Goal: Task Accomplishment & Management: Use online tool/utility

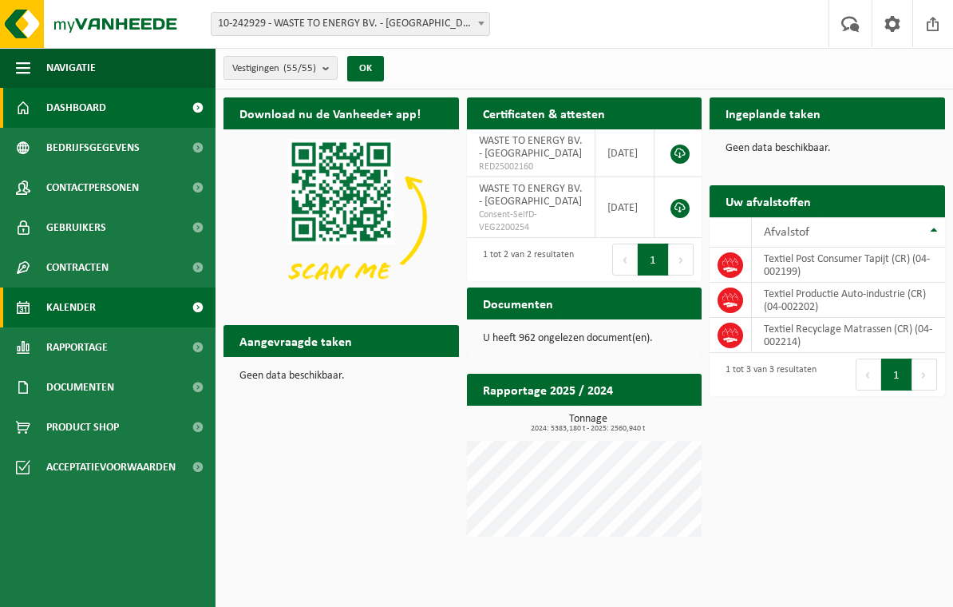
click at [84, 305] on span "Kalender" at bounding box center [70, 307] width 49 height 40
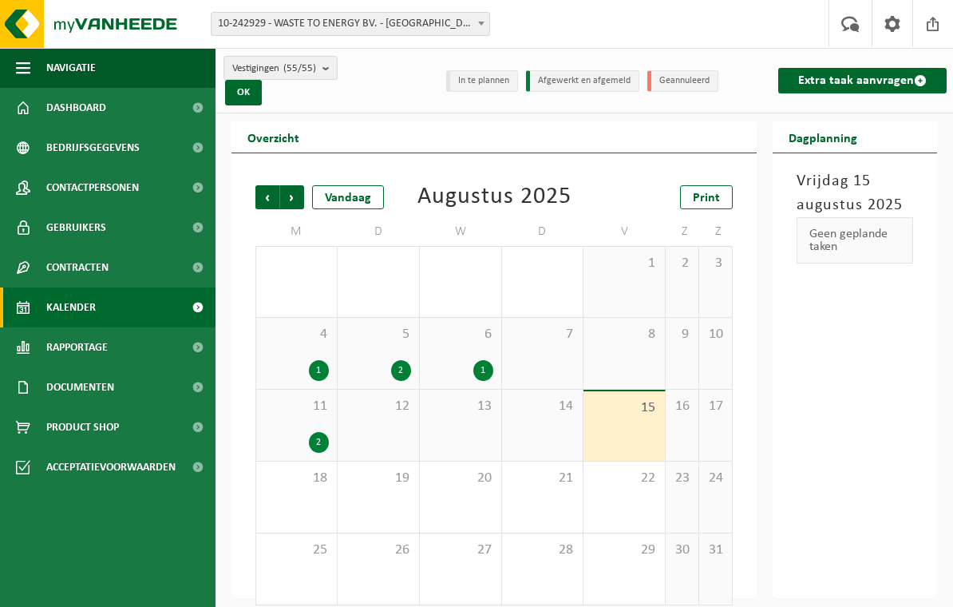
click at [894, 88] on link "Extra taak aanvragen" at bounding box center [862, 81] width 168 height 26
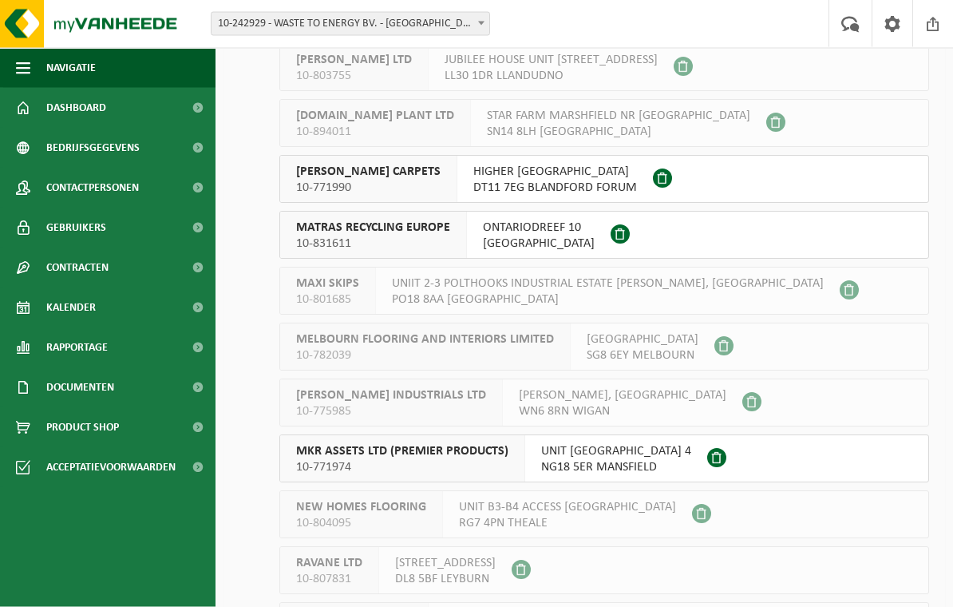
scroll to position [2182, 0]
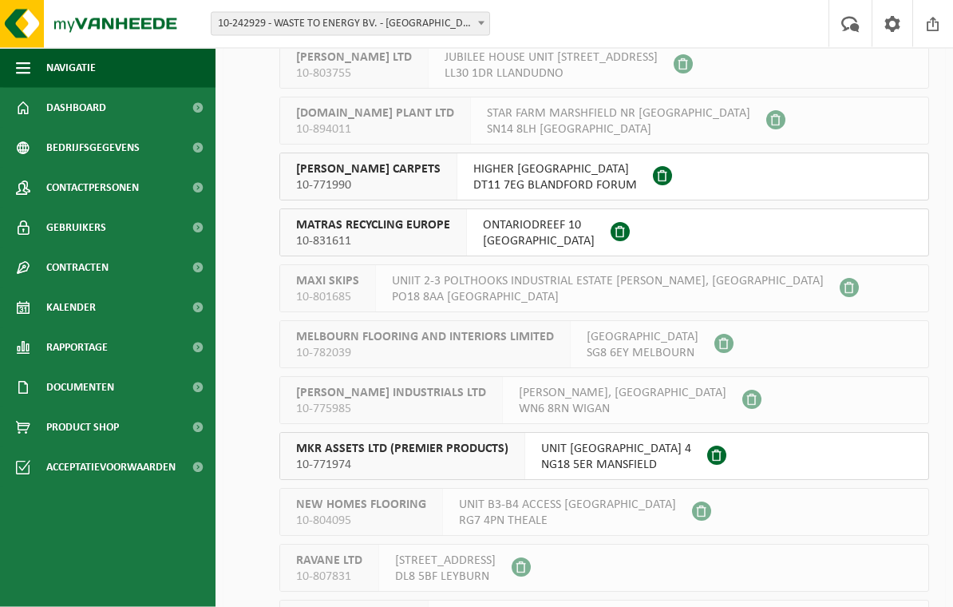
click at [433, 230] on span "MATRAS RECYCLING EUROPE" at bounding box center [373, 226] width 154 height 16
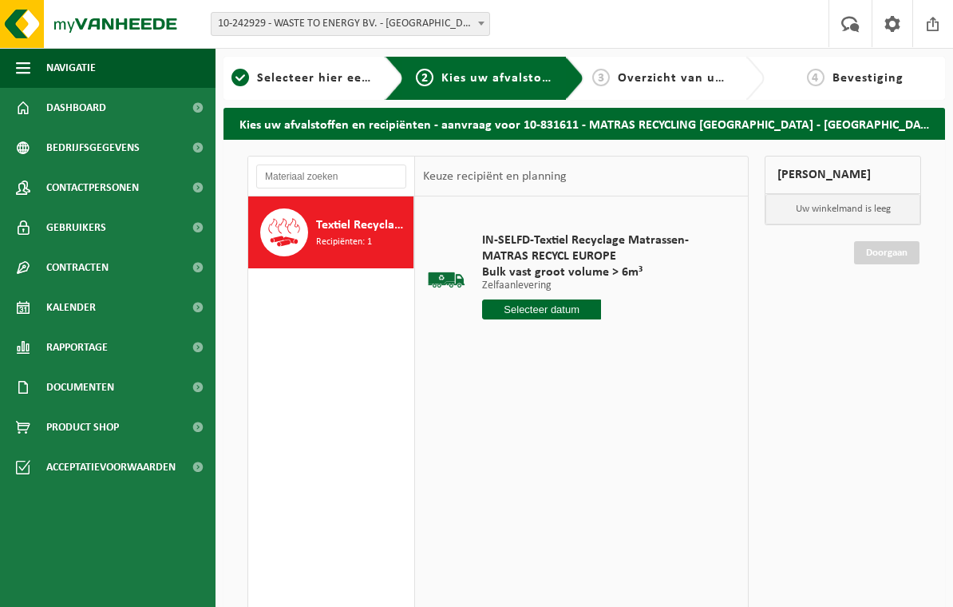
click at [525, 312] on input "text" at bounding box center [541, 309] width 119 height 20
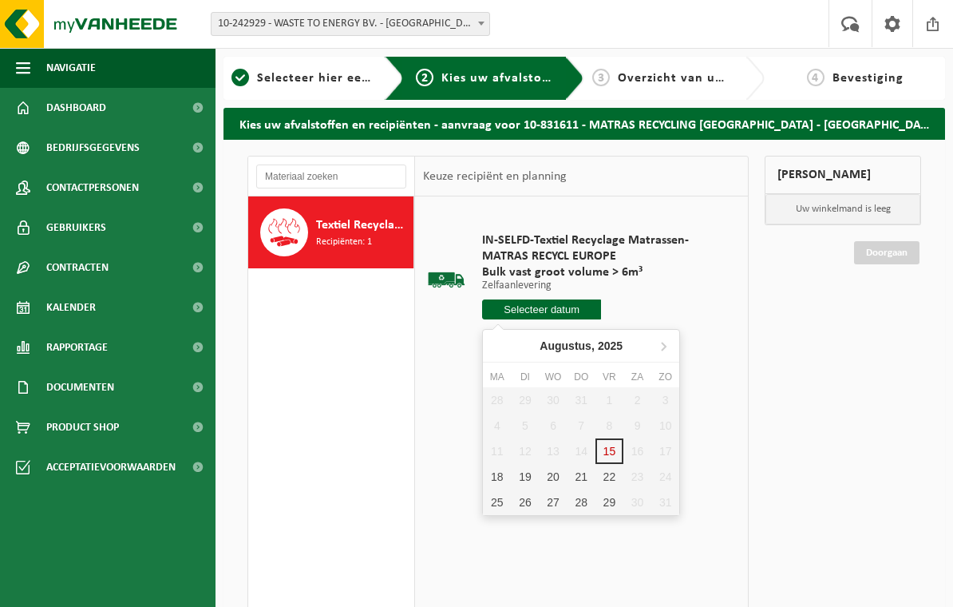
click at [500, 479] on div "18" at bounding box center [497, 477] width 28 height 26
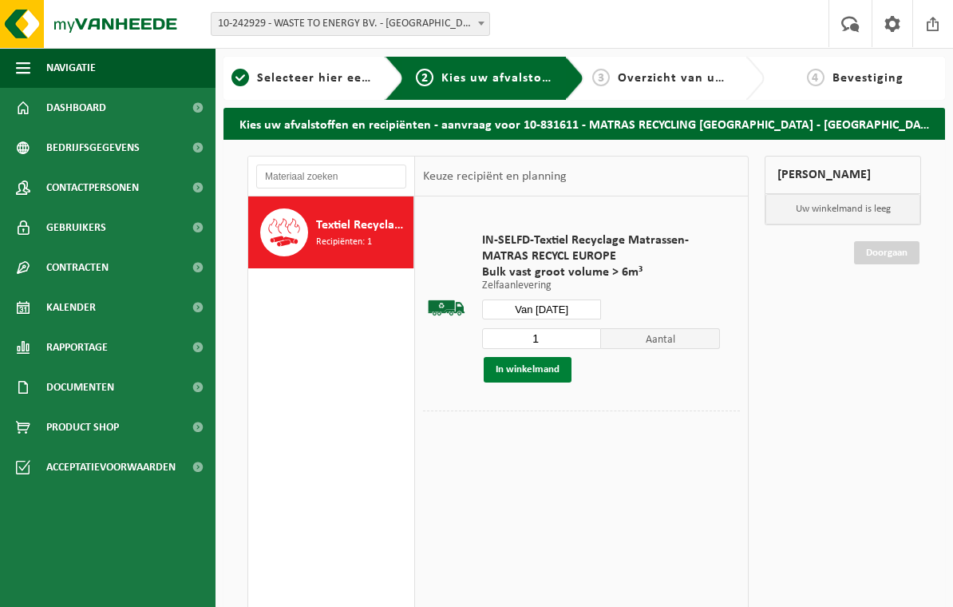
click at [549, 366] on button "In winkelmand" at bounding box center [528, 370] width 88 height 26
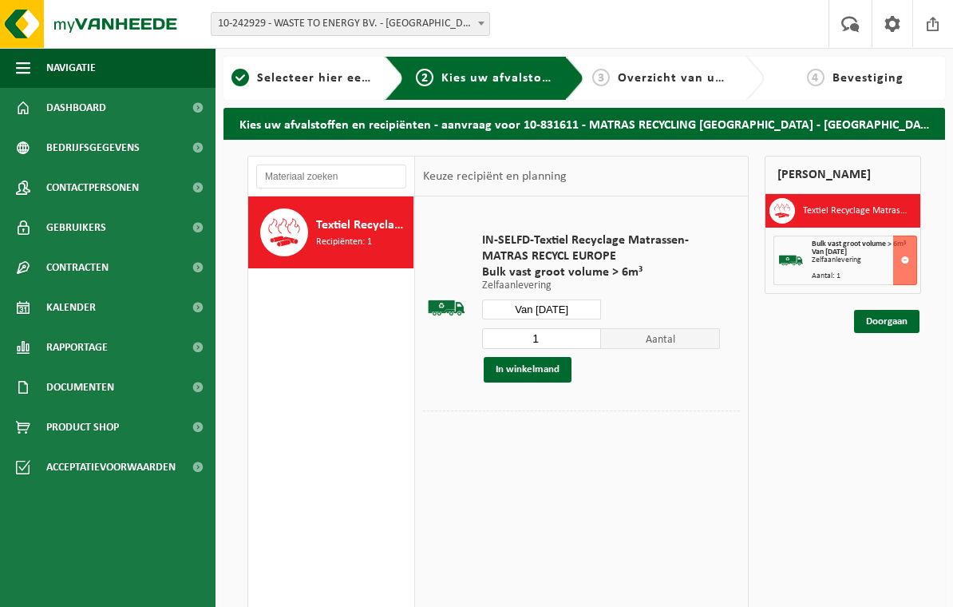
click at [584, 309] on input "Van 2025-08-18" at bounding box center [541, 309] width 119 height 20
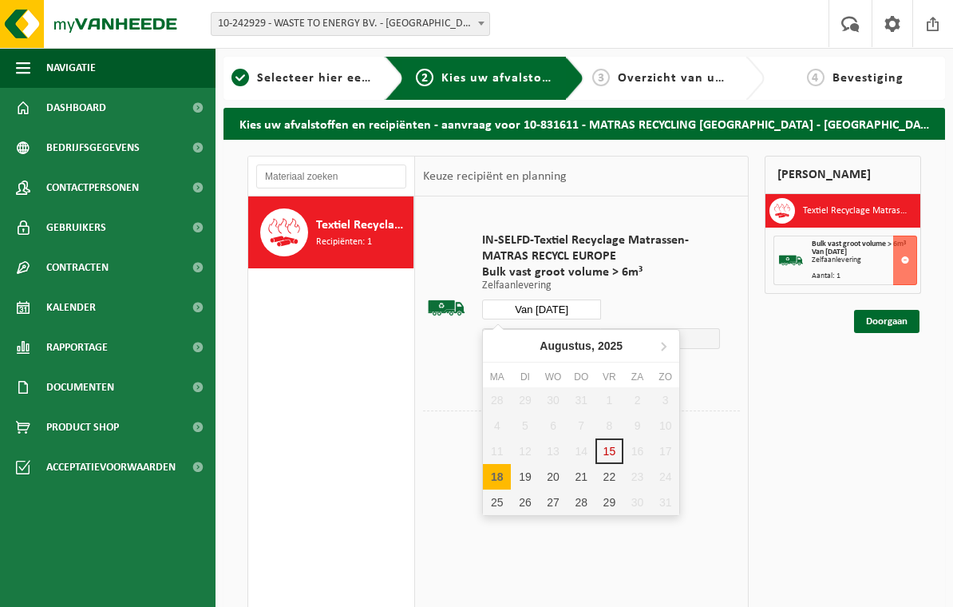
click at [529, 473] on div "19" at bounding box center [525, 477] width 28 height 26
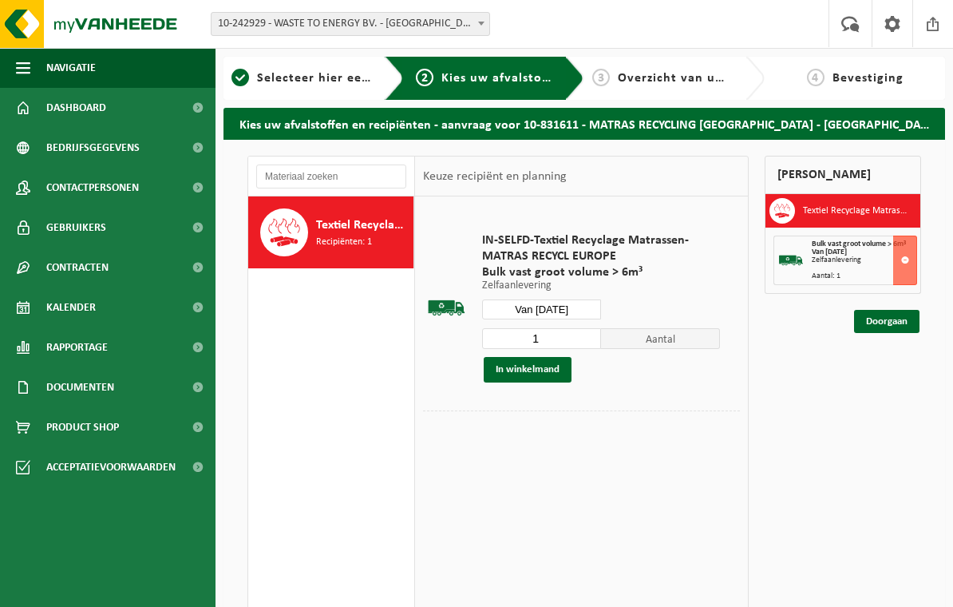
click at [556, 365] on button "In winkelmand" at bounding box center [528, 370] width 88 height 26
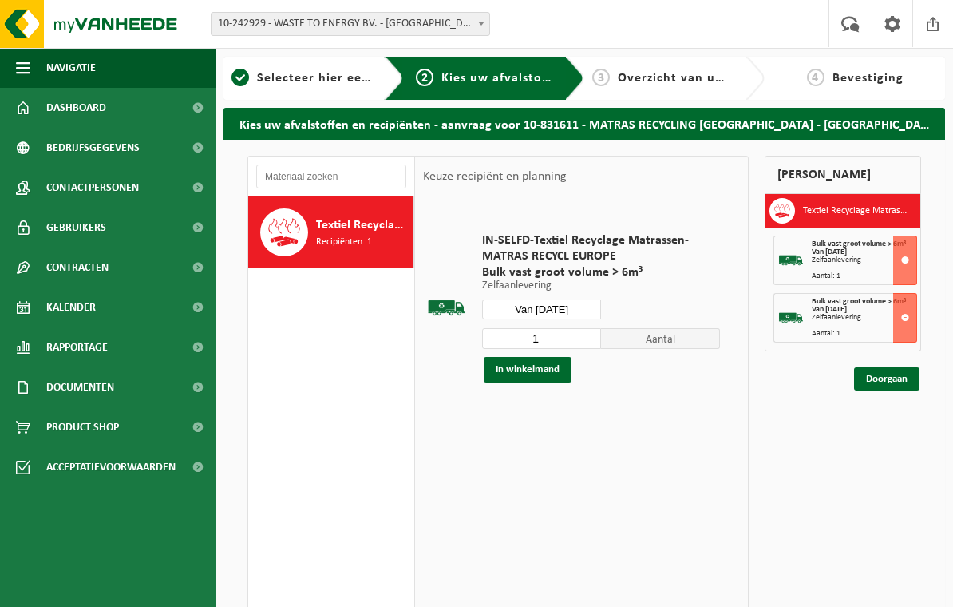
click at [581, 310] on input "Van [DATE]" at bounding box center [541, 309] width 119 height 20
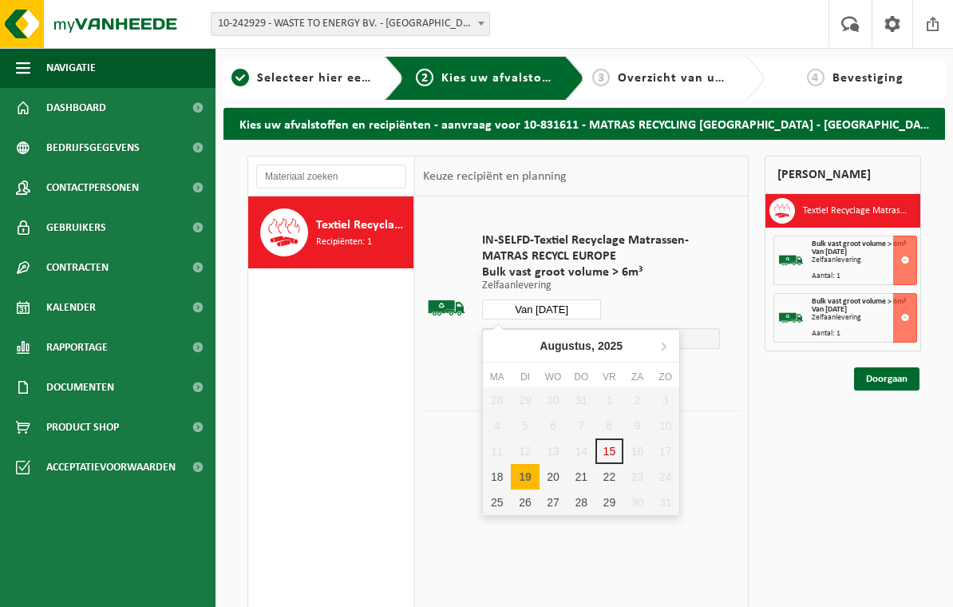
click at [553, 470] on div "20" at bounding box center [554, 477] width 28 height 26
type input "Van [DATE]"
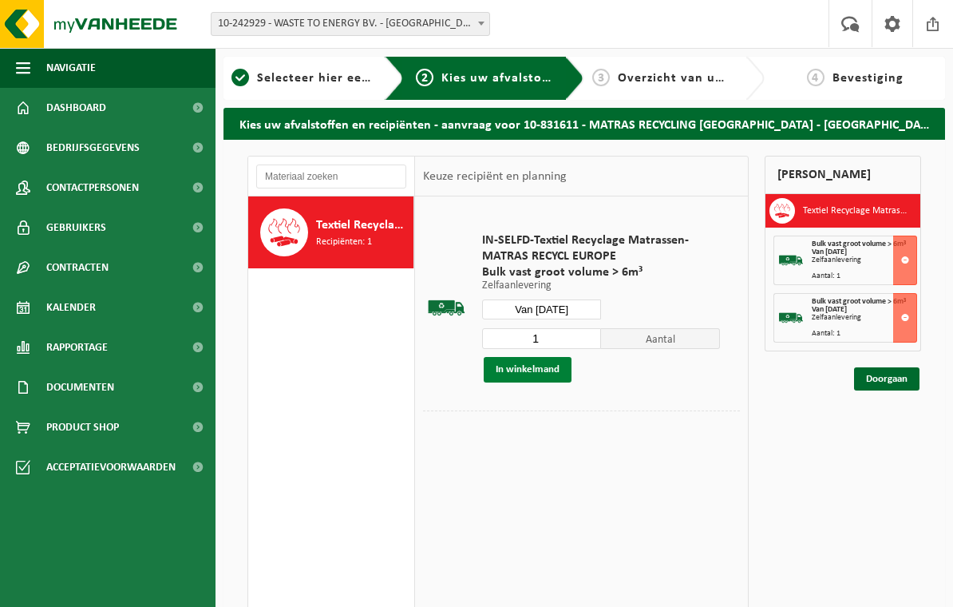
click at [552, 369] on button "In winkelmand" at bounding box center [528, 370] width 88 height 26
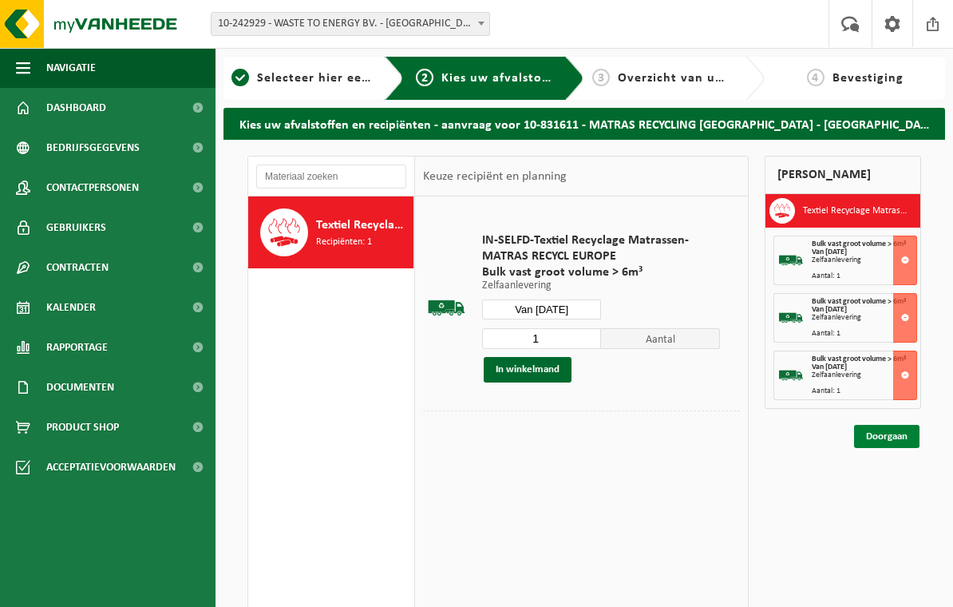
click at [894, 430] on link "Doorgaan" at bounding box center [886, 436] width 65 height 23
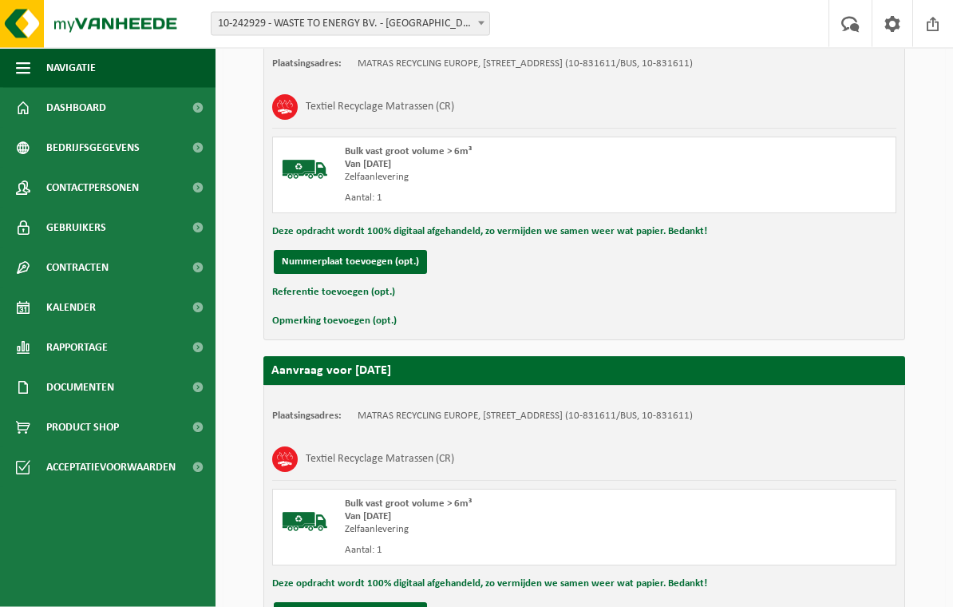
scroll to position [756, 0]
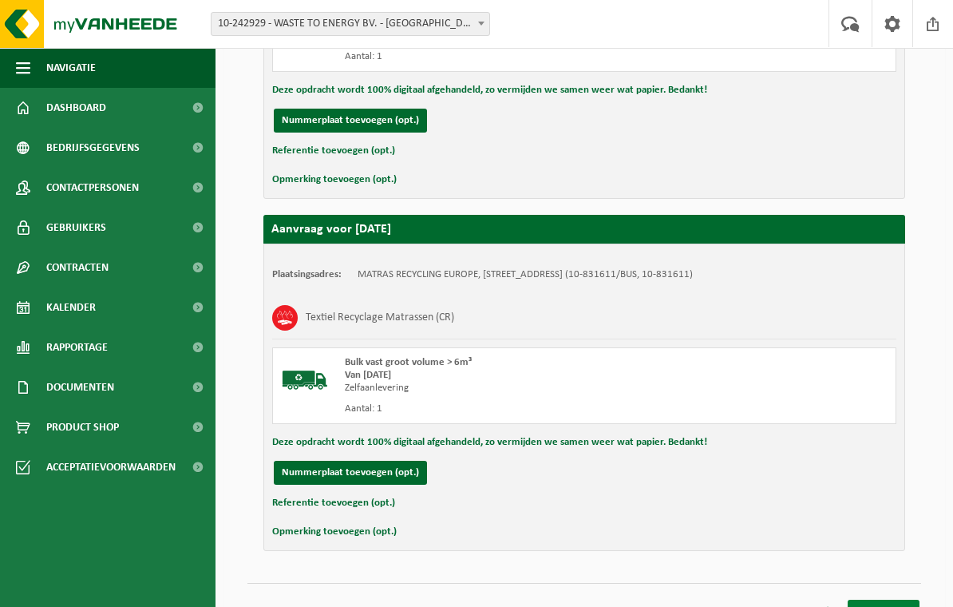
click at [886, 606] on link "Bevestigen" at bounding box center [884, 611] width 72 height 23
click at [880, 600] on link "Bevestigen" at bounding box center [884, 611] width 72 height 23
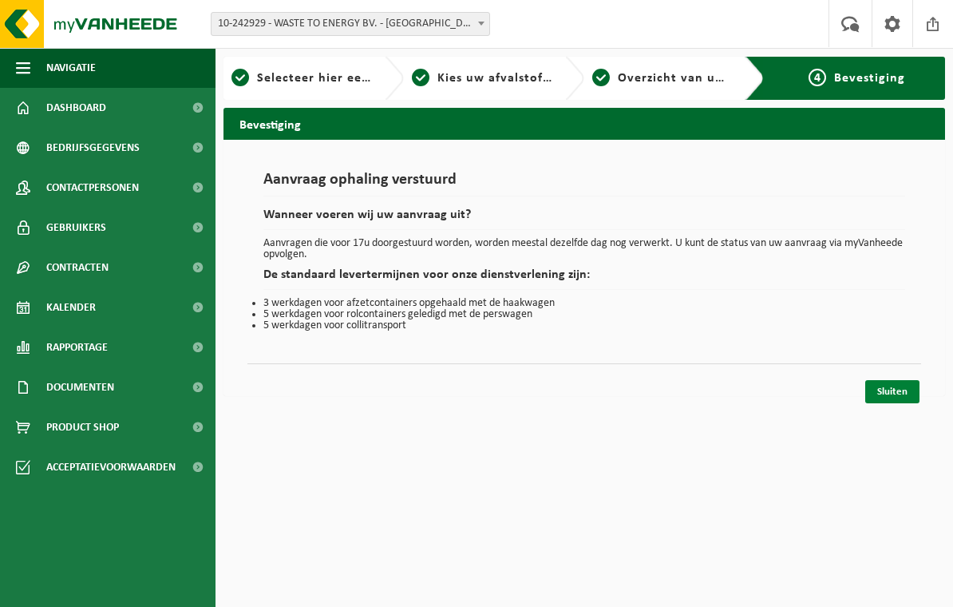
click at [886, 390] on link "Sluiten" at bounding box center [892, 391] width 54 height 23
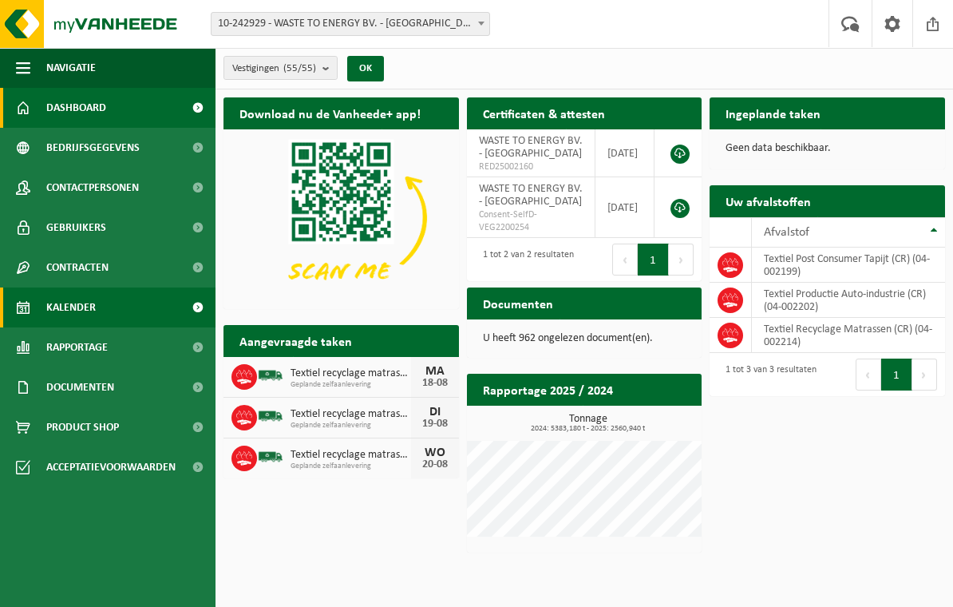
click at [77, 312] on span "Kalender" at bounding box center [70, 307] width 49 height 40
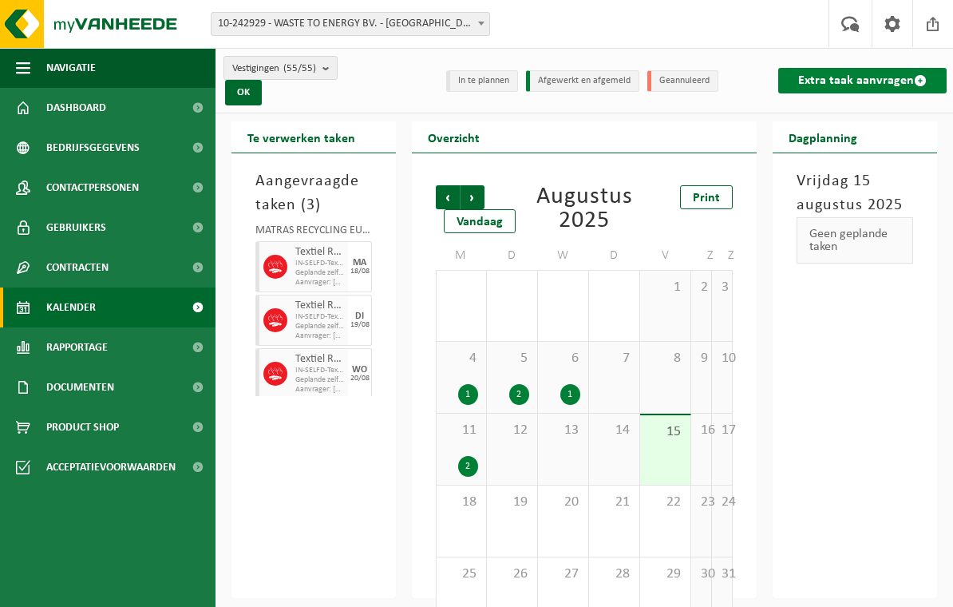
click at [873, 76] on link "Extra taak aanvragen" at bounding box center [862, 81] width 168 height 26
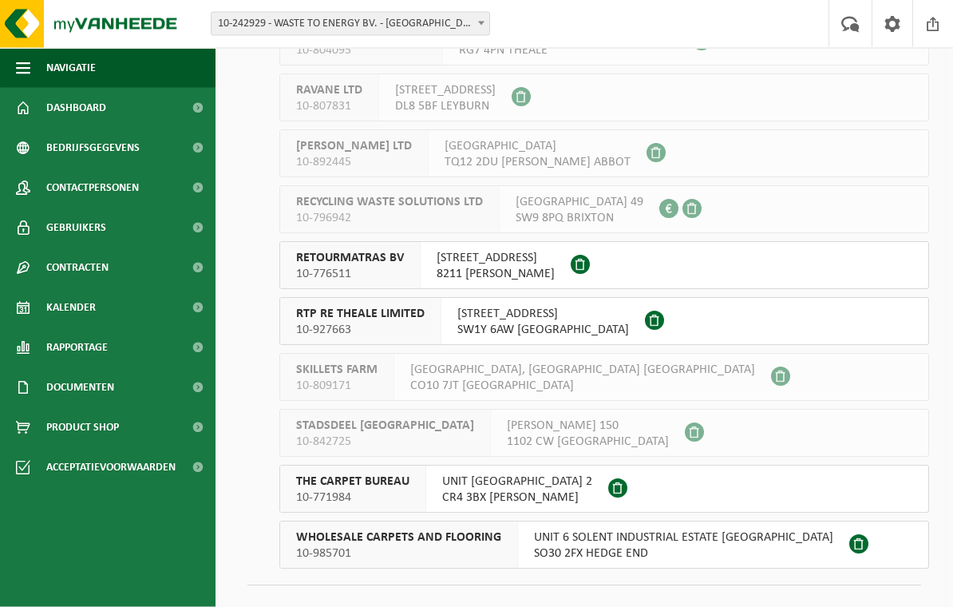
scroll to position [2655, 0]
click at [474, 261] on span "NIKKELSTRAAT 4" at bounding box center [496, 256] width 118 height 16
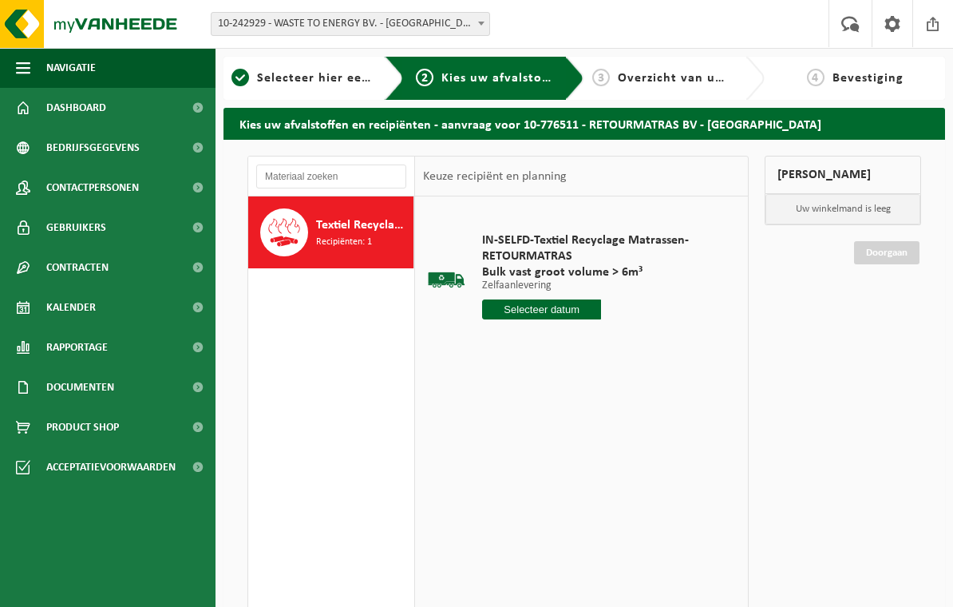
click at [547, 308] on input "text" at bounding box center [541, 309] width 119 height 20
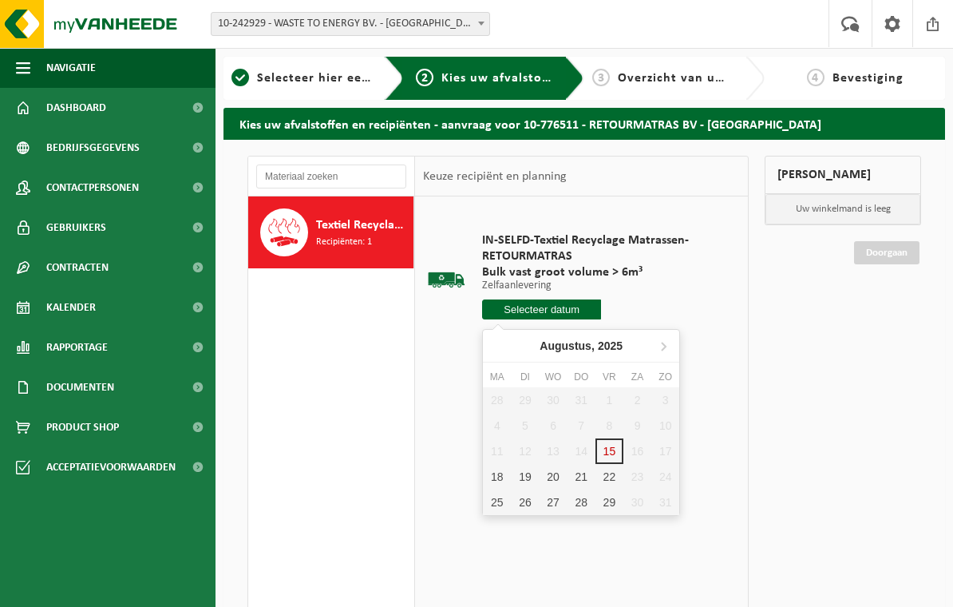
click at [552, 478] on div "20" at bounding box center [554, 477] width 28 height 26
type input "Van 2025-08-20"
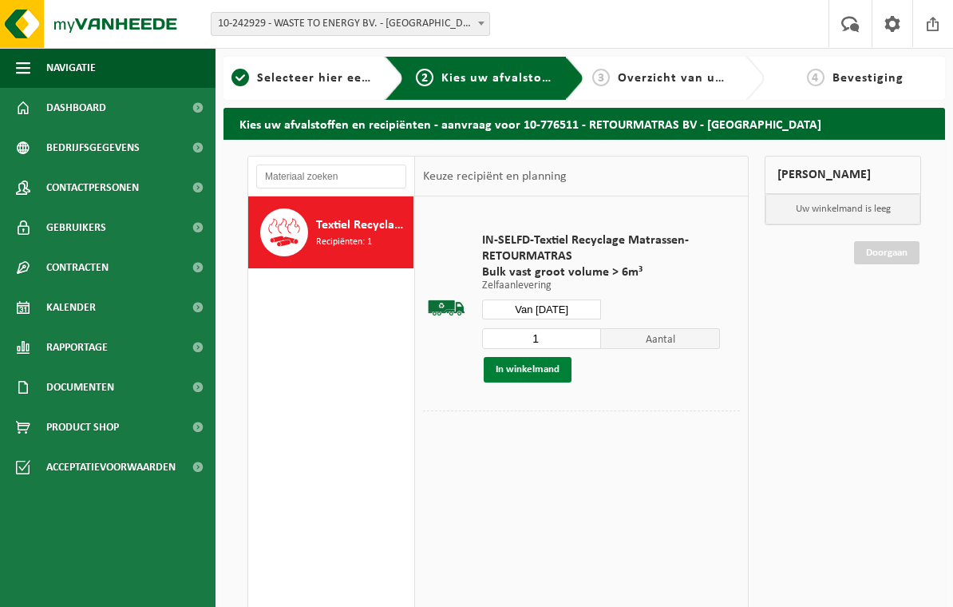
click at [536, 370] on button "In winkelmand" at bounding box center [528, 370] width 88 height 26
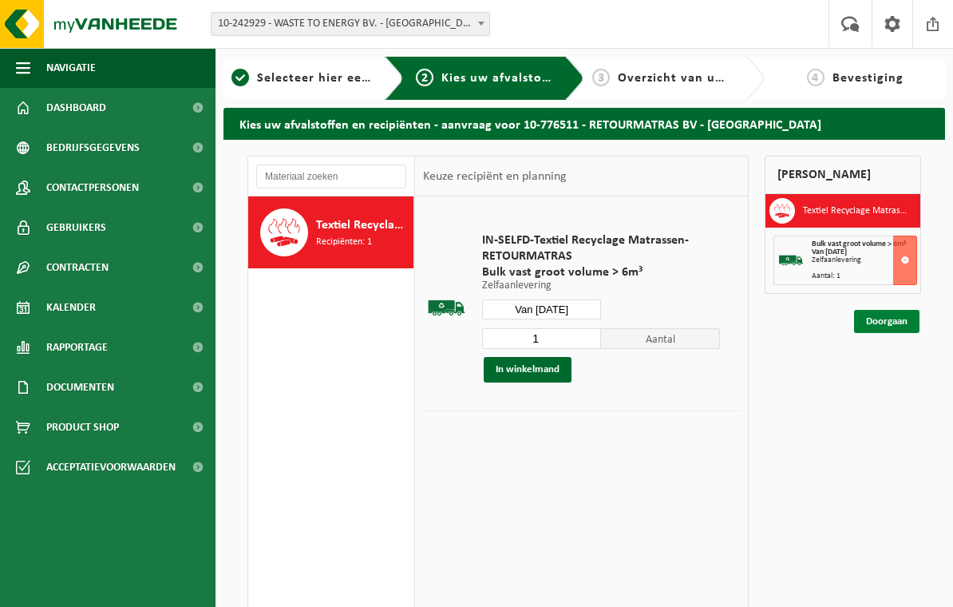
click at [900, 322] on link "Doorgaan" at bounding box center [886, 321] width 65 height 23
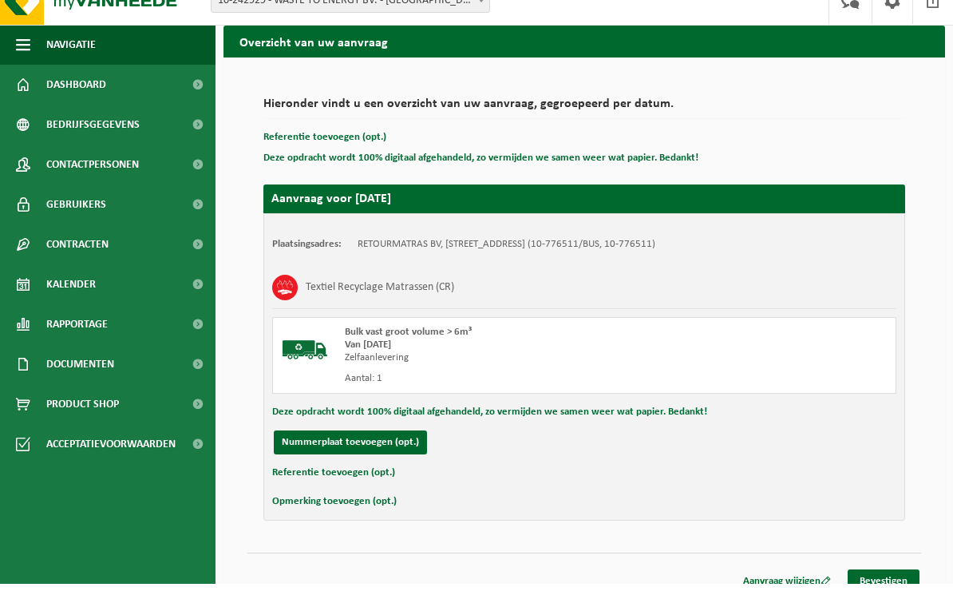
scroll to position [52, 0]
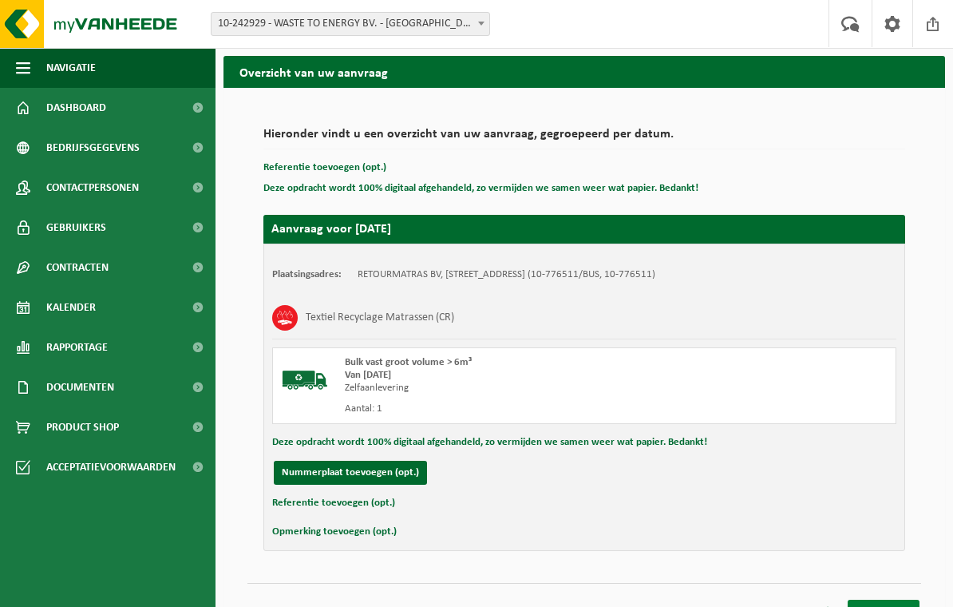
click at [879, 606] on link "Bevestigen" at bounding box center [884, 611] width 72 height 23
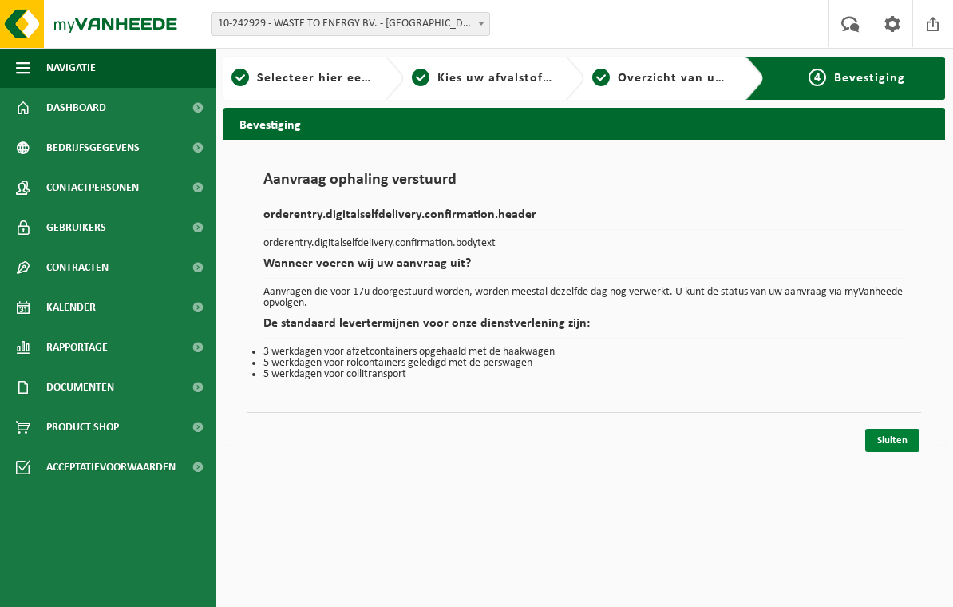
click at [901, 434] on link "Sluiten" at bounding box center [892, 440] width 54 height 23
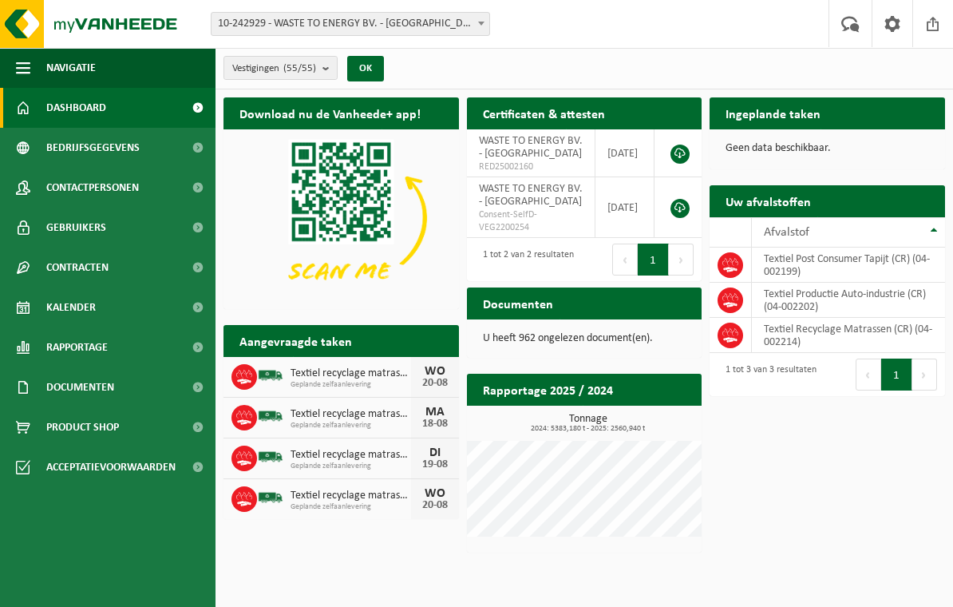
click at [785, 113] on h2 "Ingeplande taken" at bounding box center [773, 112] width 127 height 31
click at [780, 108] on h2 "Ingeplande taken" at bounding box center [773, 112] width 127 height 31
click at [362, 344] on h2 "Aangevraagde taken" at bounding box center [296, 340] width 145 height 31
click at [402, 421] on span "Geplande zelfaanlevering" at bounding box center [351, 426] width 121 height 10
click at [935, 19] on span at bounding box center [933, 23] width 24 height 47
